Goal: Information Seeking & Learning: Learn about a topic

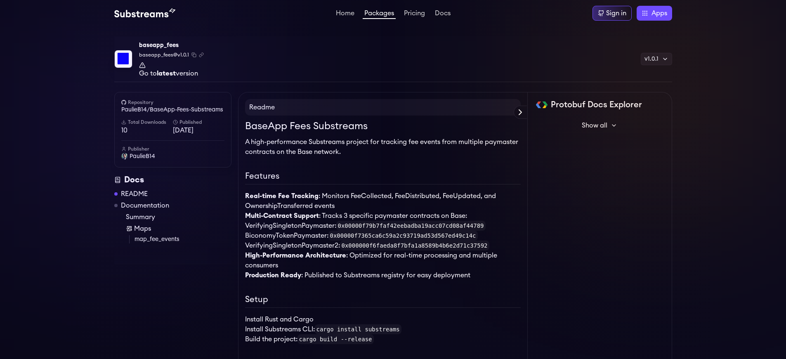
scroll to position [636, 0]
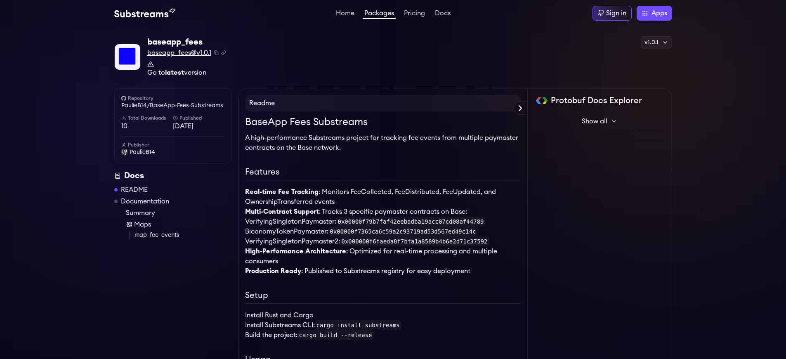
click at [179, 53] on span "baseapp_fees@v1.0.1" at bounding box center [179, 53] width 64 height 10
click at [173, 106] on link "PaulieB14/BaseApp-Fees-Substreams" at bounding box center [172, 106] width 103 height 8
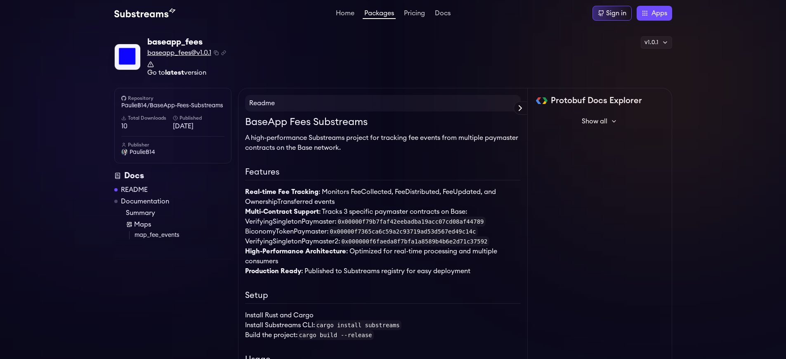
click at [179, 53] on span "baseapp_fees@v1.0.1" at bounding box center [179, 53] width 64 height 10
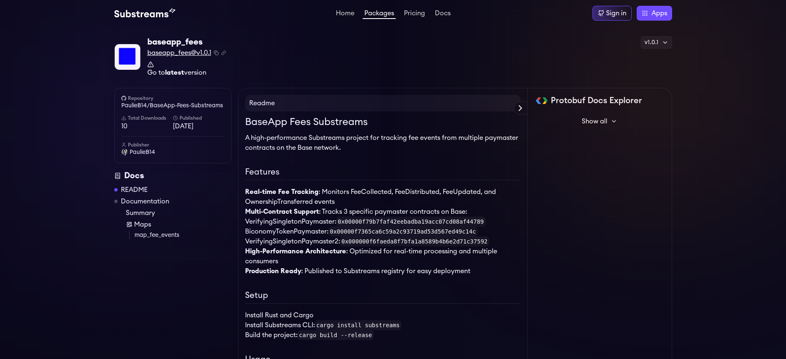
click at [179, 53] on span "baseapp_fees@v1.0.1" at bounding box center [179, 53] width 64 height 10
click at [173, 106] on link "PaulieB14/BaseApp-Fees-Substreams" at bounding box center [172, 106] width 103 height 8
